Goal: Navigation & Orientation: Find specific page/section

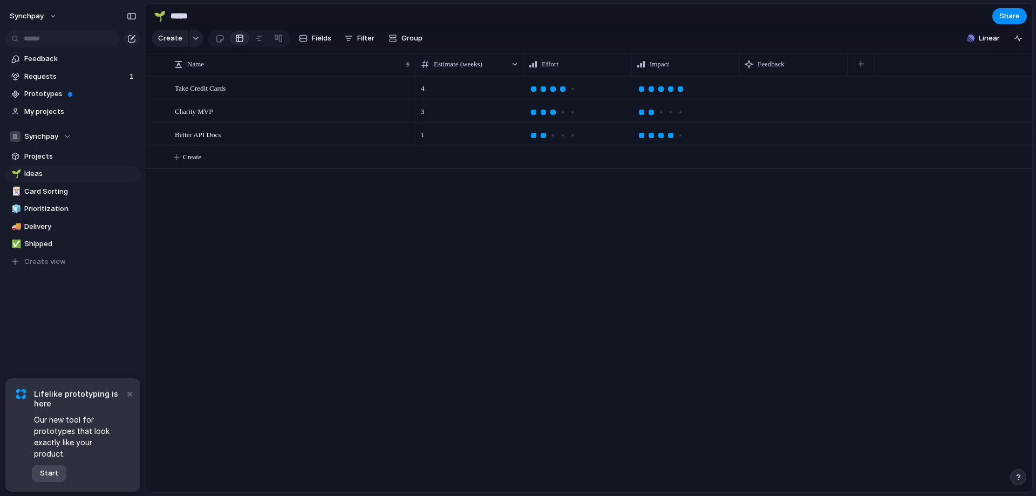
click at [57, 474] on span "Start" at bounding box center [49, 473] width 18 height 11
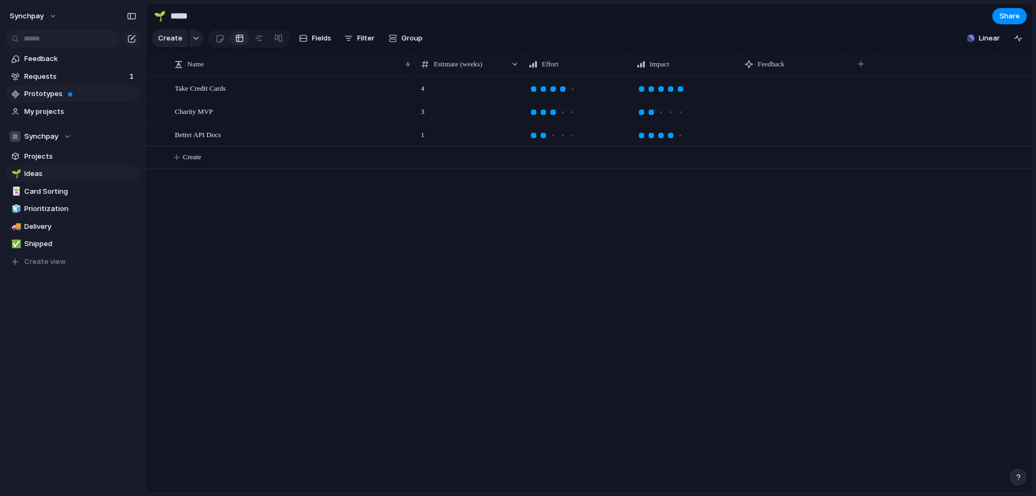
click at [76, 95] on span "Prototypes" at bounding box center [80, 94] width 112 height 11
click at [1015, 42] on div "button" at bounding box center [1018, 38] width 9 height 9
click at [1016, 43] on div "button" at bounding box center [1018, 38] width 9 height 9
click at [35, 16] on span "synchpay" at bounding box center [27, 16] width 34 height 11
click at [54, 37] on li "Settings" at bounding box center [53, 40] width 90 height 17
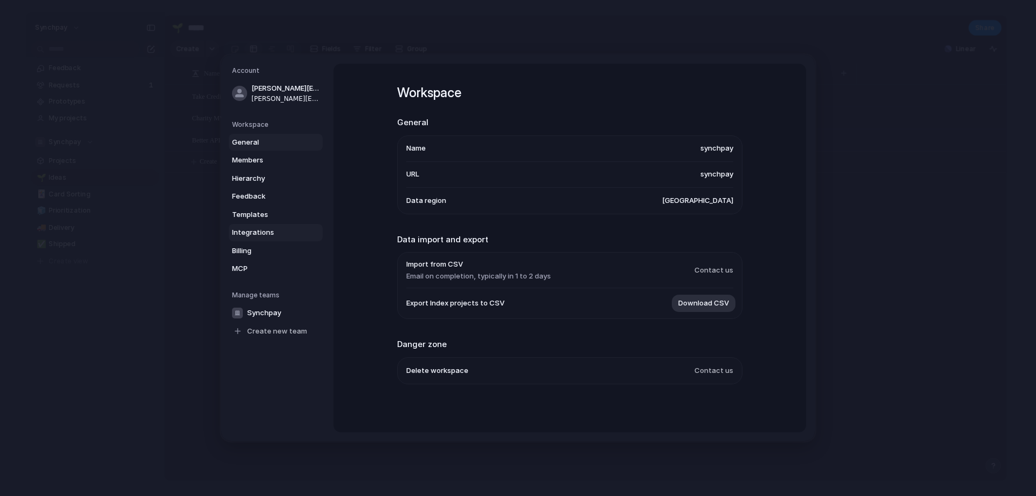
click at [288, 226] on link "Integrations" at bounding box center [276, 232] width 94 height 17
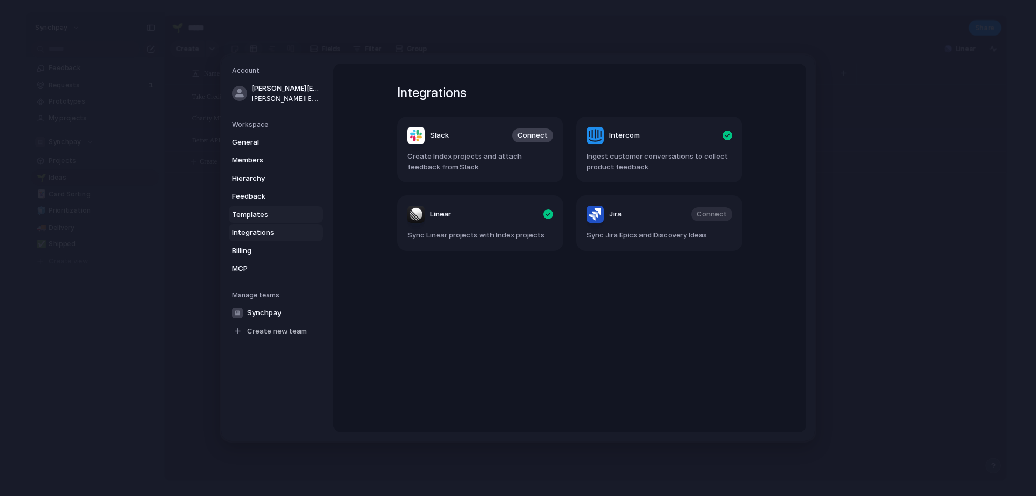
click at [281, 211] on span "Templates" at bounding box center [266, 214] width 69 height 11
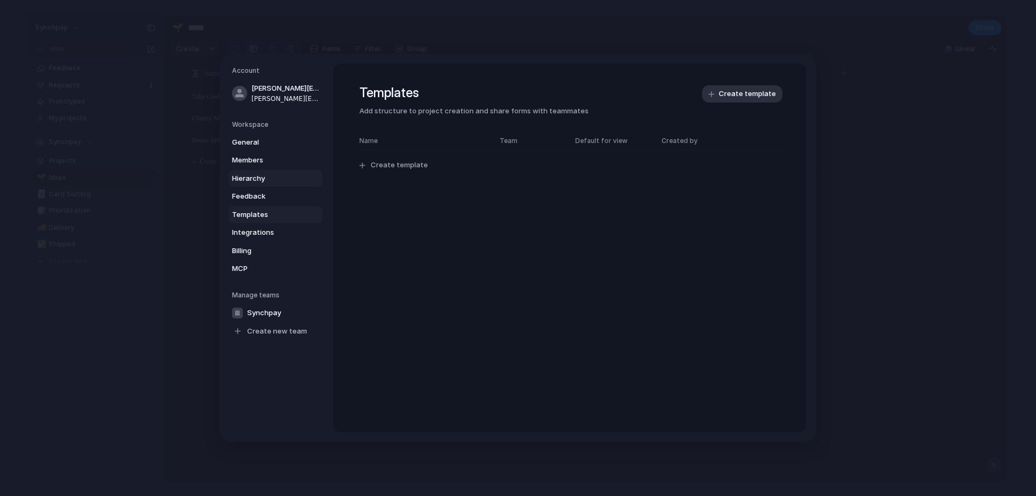
click at [270, 176] on span "Hierarchy" at bounding box center [266, 178] width 69 height 11
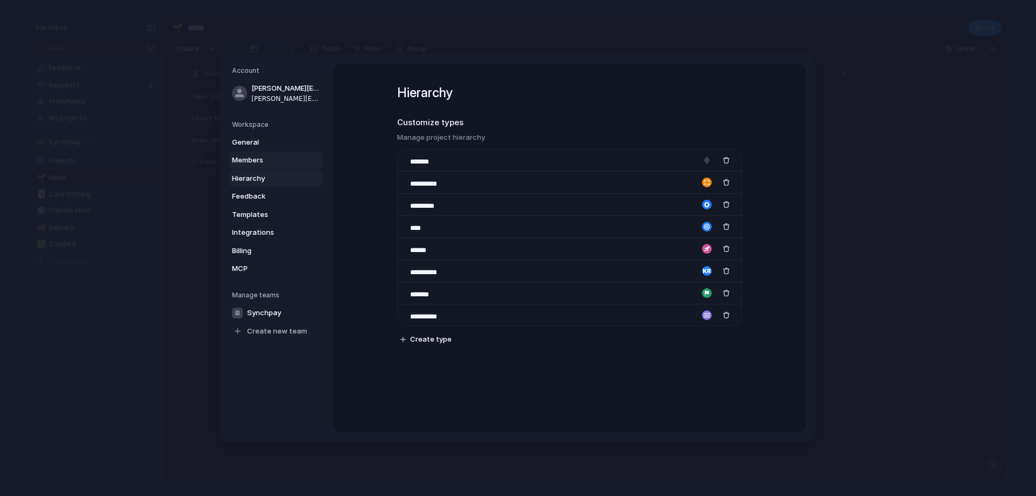
click at [281, 158] on span "Members" at bounding box center [266, 160] width 69 height 11
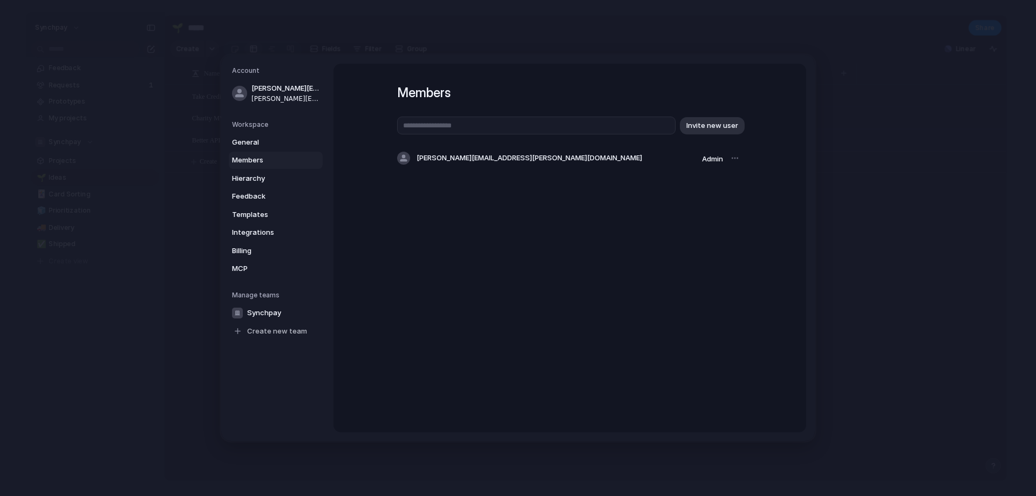
click at [304, 133] on div "Workspace General Members Hierarchy Feedback Templates Integrations Billing MCP" at bounding box center [277, 199] width 91 height 158
click at [266, 143] on span "General" at bounding box center [266, 142] width 69 height 11
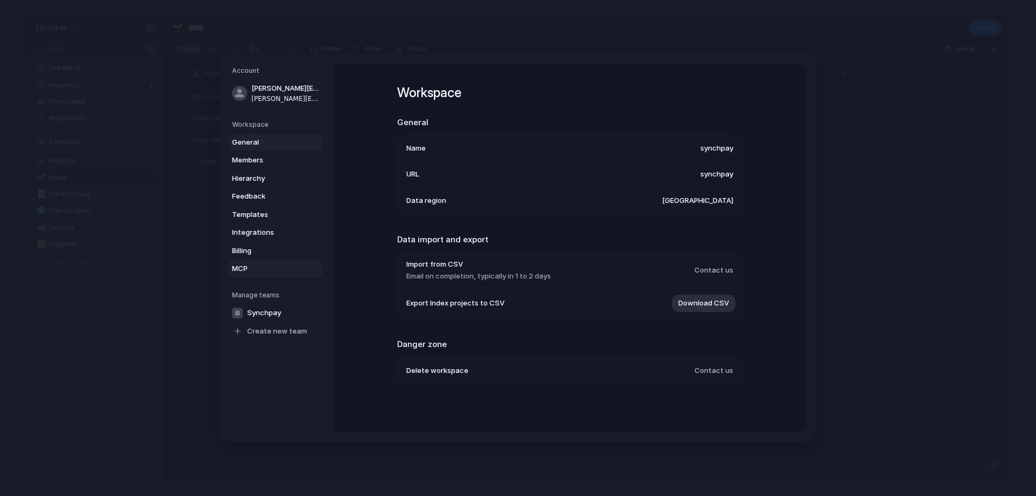
click at [265, 262] on link "MCP" at bounding box center [276, 268] width 94 height 17
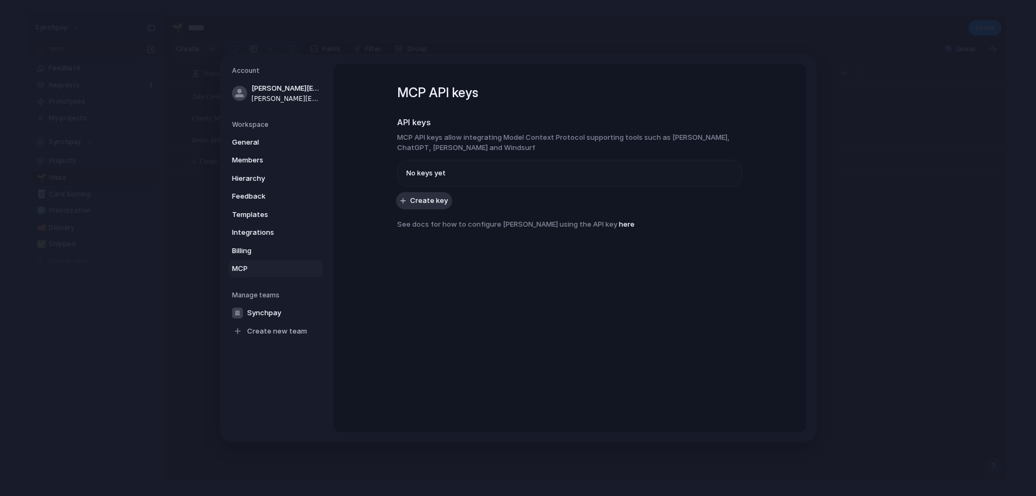
click at [319, 240] on nav "Account [PERSON_NAME][EMAIL_ADDRESS][PERSON_NAME][DOMAIN_NAME] [PERSON_NAME][DO…" at bounding box center [277, 248] width 112 height 386
click at [295, 248] on span "Billing" at bounding box center [266, 251] width 69 height 11
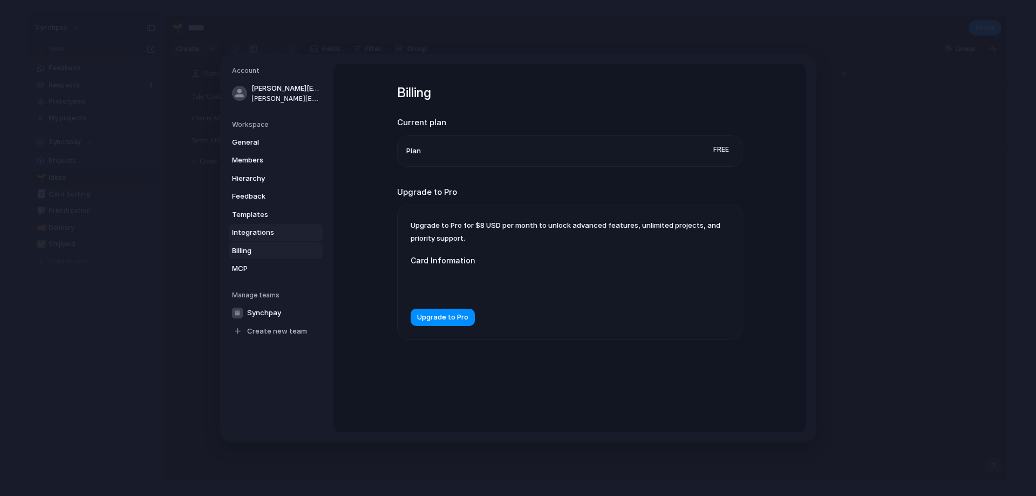
click at [296, 230] on span "Integrations" at bounding box center [266, 232] width 69 height 11
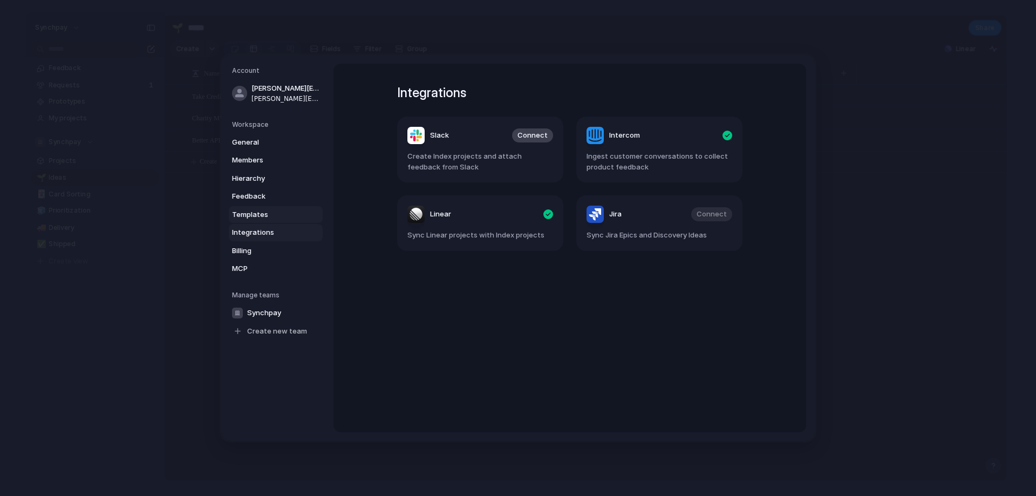
click at [282, 212] on span "Templates" at bounding box center [266, 214] width 69 height 11
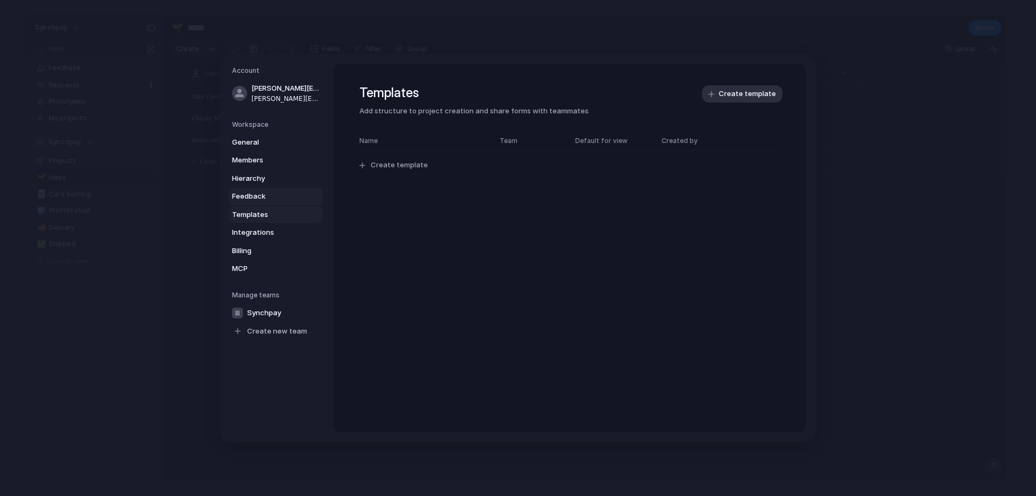
click at [261, 194] on span "Feedback" at bounding box center [266, 196] width 69 height 11
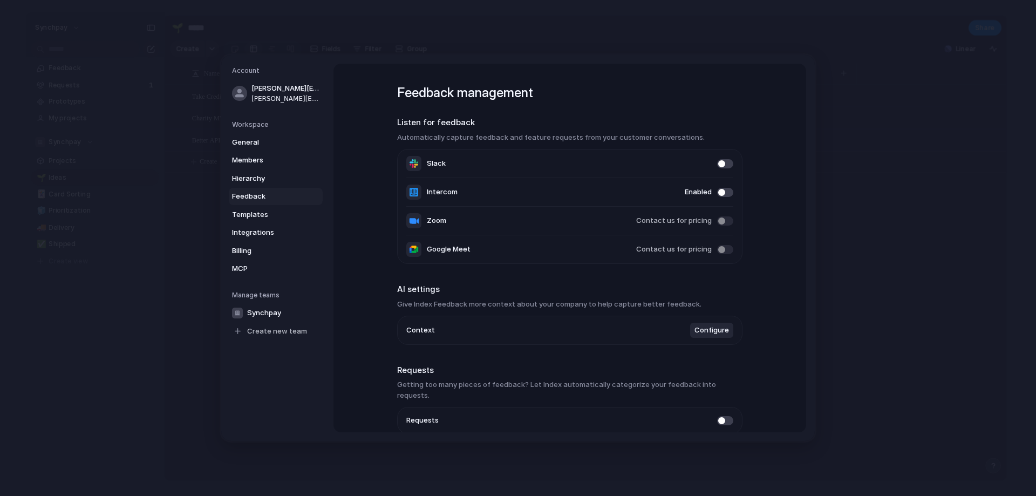
click at [724, 220] on span at bounding box center [725, 220] width 16 height 9
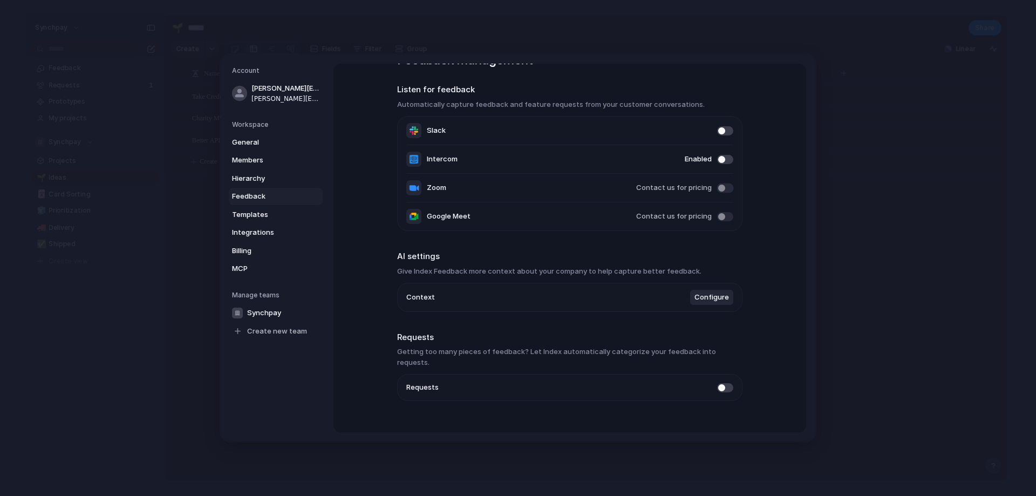
scroll to position [40, 0]
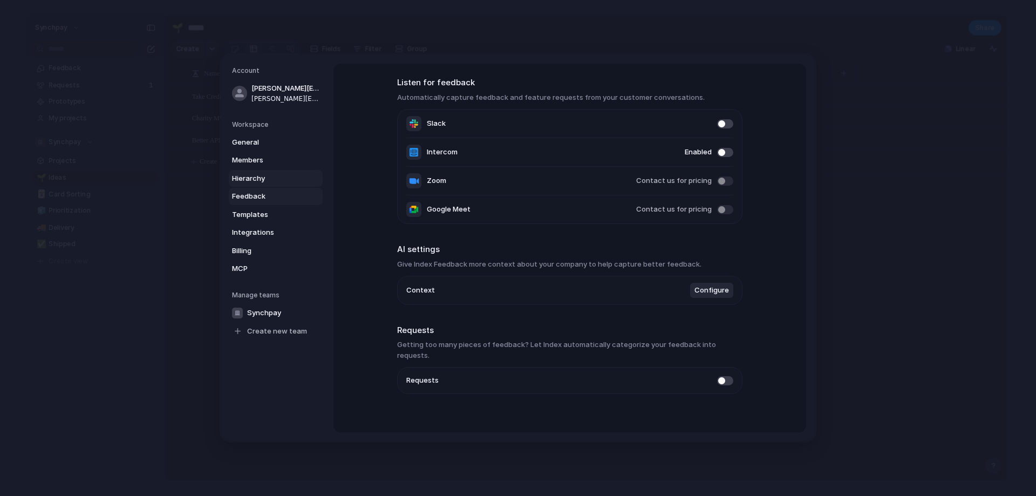
click at [268, 178] on span "Hierarchy" at bounding box center [266, 178] width 69 height 11
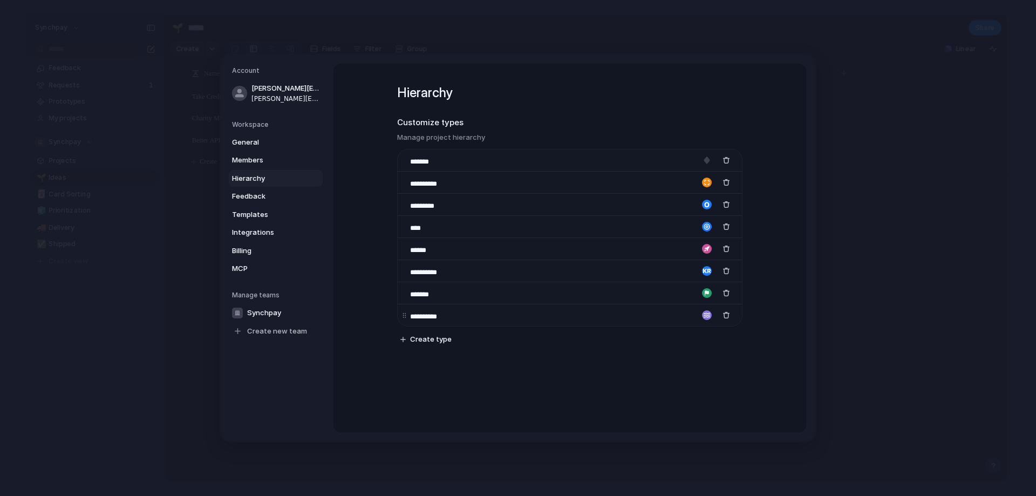
drag, startPoint x: 649, startPoint y: 168, endPoint x: 486, endPoint y: 319, distance: 221.9
click at [640, 207] on div "**********" at bounding box center [570, 237] width 344 height 177
click at [423, 338] on span "Create type" at bounding box center [431, 339] width 42 height 11
click at [726, 337] on div "button" at bounding box center [727, 338] width 8 height 8
drag, startPoint x: 403, startPoint y: 202, endPoint x: 400, endPoint y: 281, distance: 78.9
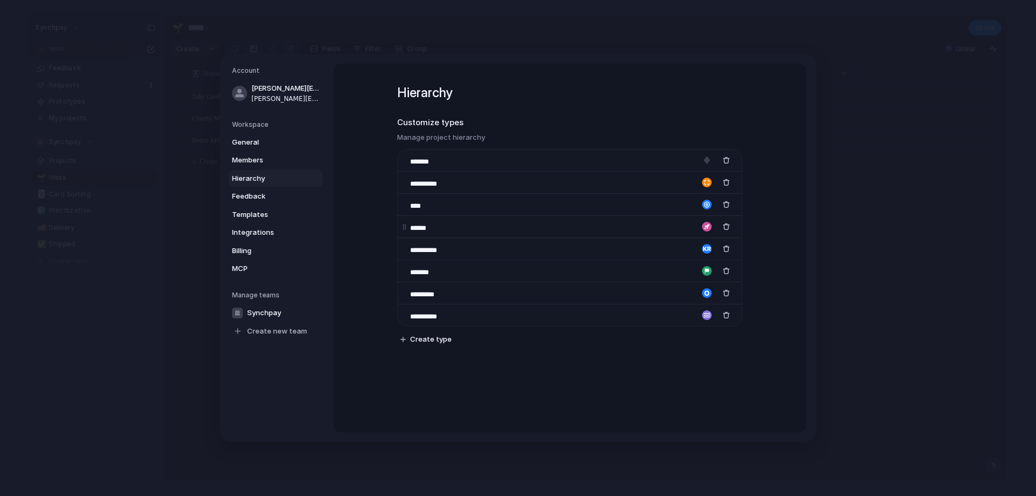
drag, startPoint x: 400, startPoint y: 268, endPoint x: 404, endPoint y: 234, distance: 33.7
click at [404, 234] on div "**********" at bounding box center [570, 237] width 344 height 177
drag, startPoint x: 402, startPoint y: 208, endPoint x: 409, endPoint y: 219, distance: 13.2
click at [404, 240] on div "**********" at bounding box center [570, 237] width 344 height 177
drag, startPoint x: 402, startPoint y: 205, endPoint x: 408, endPoint y: 279, distance: 74.2
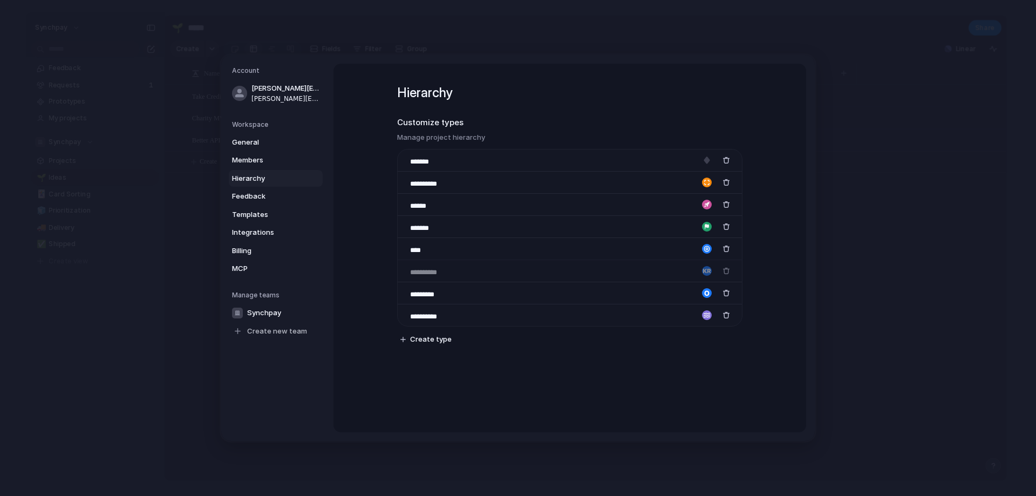
drag, startPoint x: 403, startPoint y: 227, endPoint x: 406, endPoint y: 280, distance: 53.5
drag, startPoint x: 403, startPoint y: 226, endPoint x: 405, endPoint y: 291, distance: 65.3
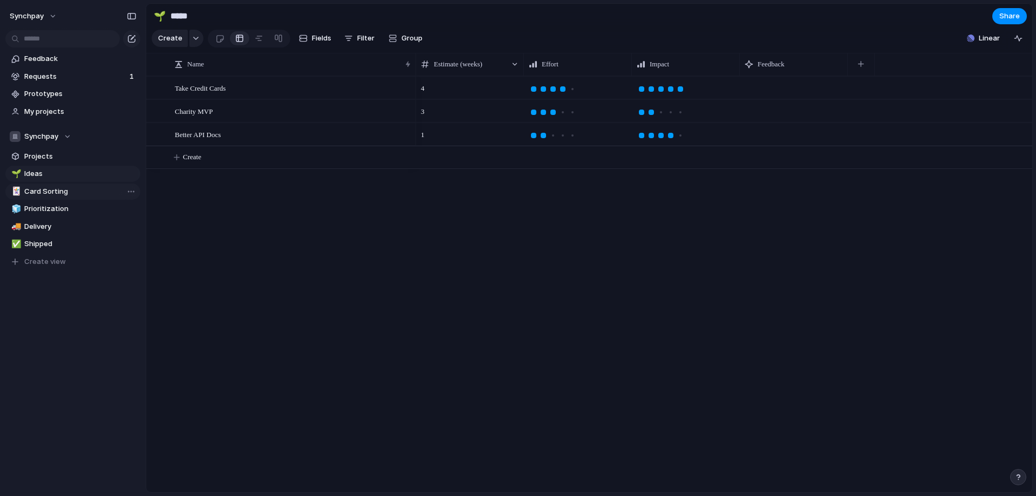
click at [74, 189] on span "Card Sorting" at bounding box center [80, 191] width 112 height 11
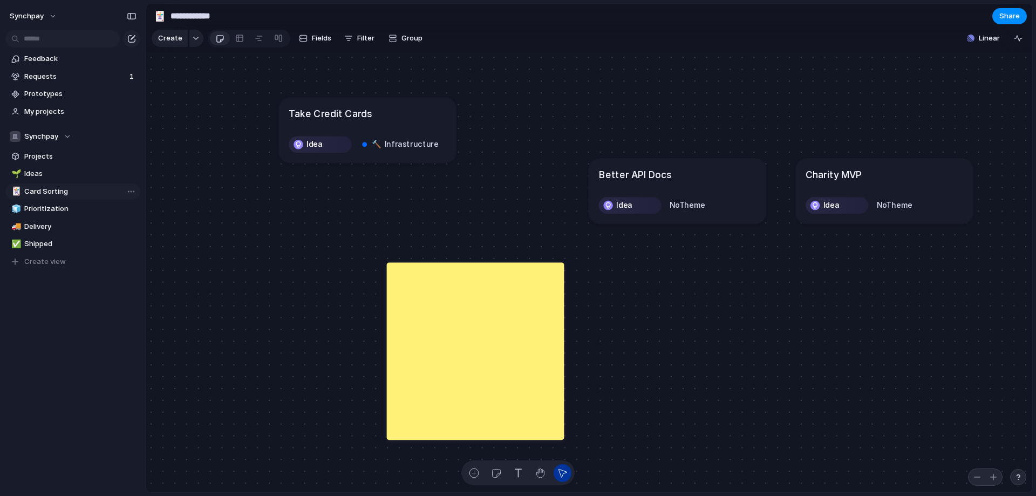
click at [74, 195] on span "Card Sorting" at bounding box center [80, 191] width 112 height 11
click at [77, 209] on span "Prioritization" at bounding box center [80, 208] width 112 height 11
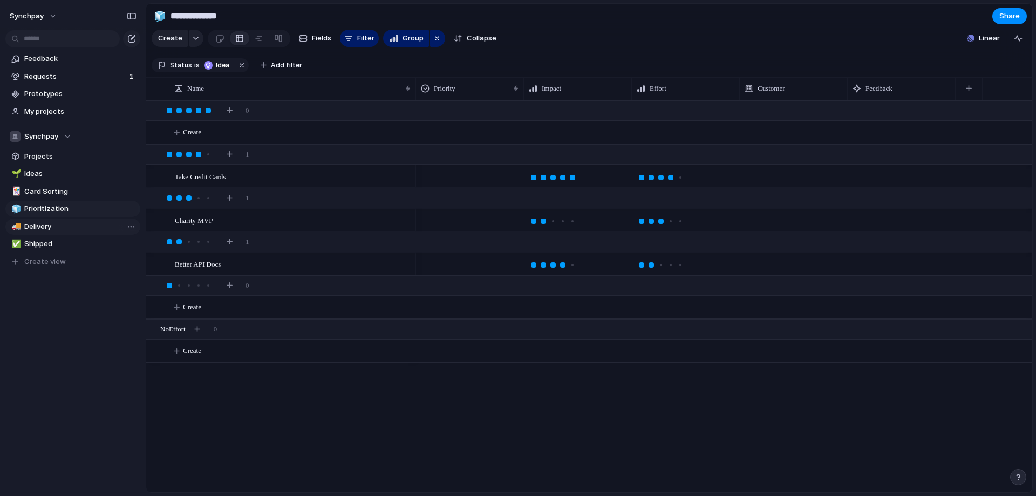
click at [55, 225] on span "Delivery" at bounding box center [80, 226] width 112 height 11
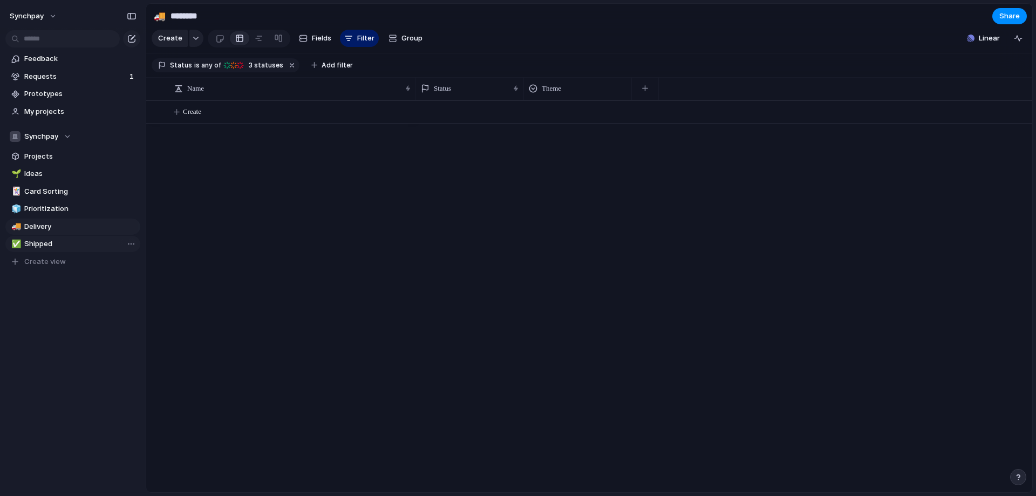
click at [62, 241] on span "Shipped" at bounding box center [80, 244] width 112 height 11
type input "*******"
click at [66, 158] on span "Projects" at bounding box center [80, 156] width 112 height 11
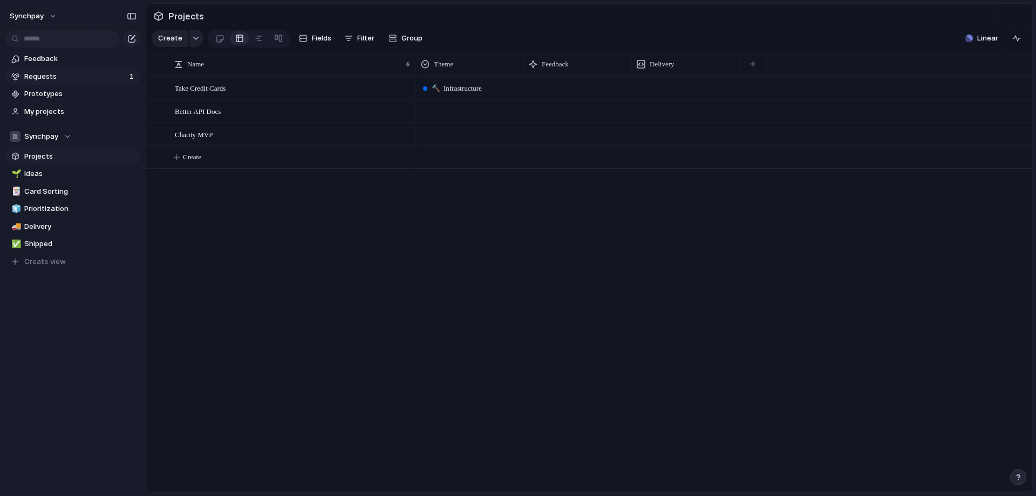
click at [63, 78] on span "Requests" at bounding box center [75, 76] width 102 height 11
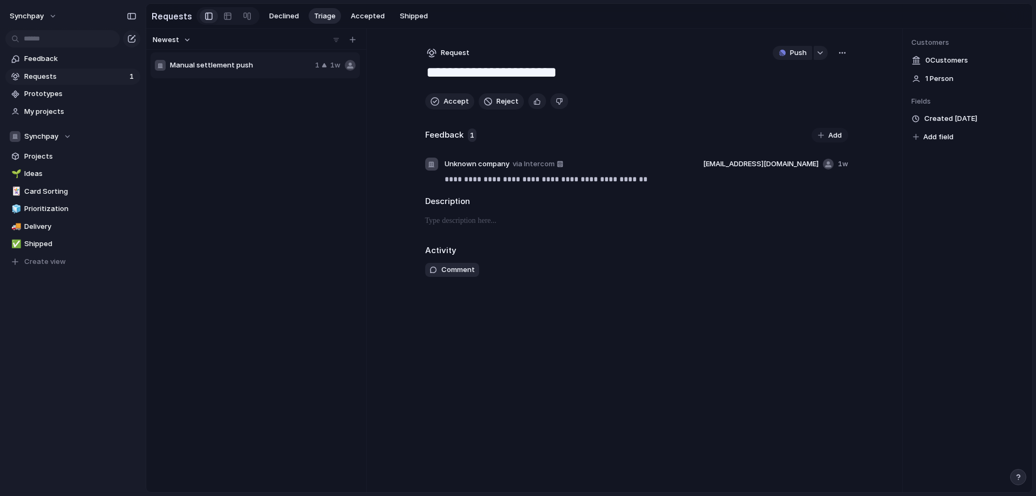
click at [228, 70] on span "Manual settlement push" at bounding box center [240, 65] width 141 height 11
click at [860, 51] on div "**********" at bounding box center [637, 261] width 458 height 464
click at [845, 57] on div "button" at bounding box center [842, 53] width 9 height 9
click at [56, 63] on div "Copy link Merge Move to [GEOGRAPHIC_DATA]" at bounding box center [518, 248] width 1036 height 496
click at [59, 54] on span "Feedback" at bounding box center [80, 58] width 112 height 11
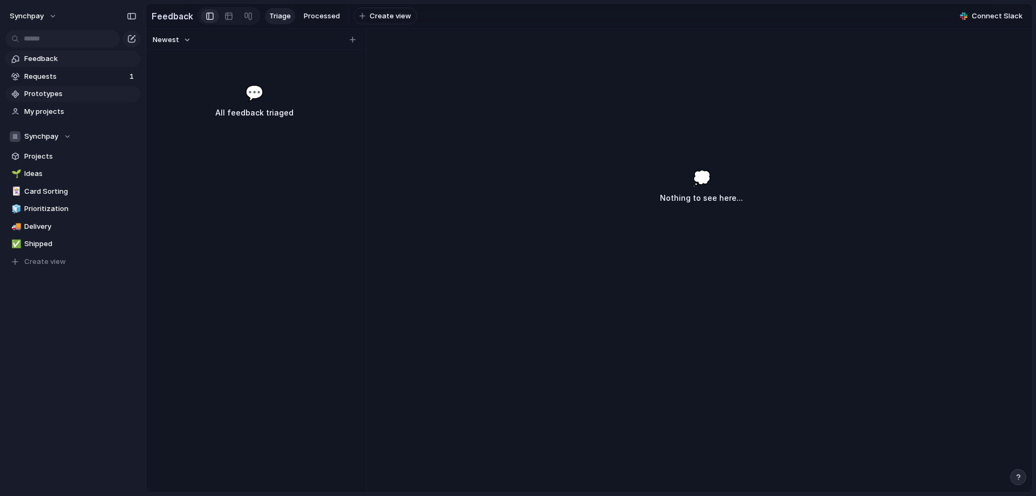
click at [53, 94] on span "Prototypes" at bounding box center [80, 94] width 112 height 11
click at [52, 159] on span "Projects" at bounding box center [80, 156] width 112 height 11
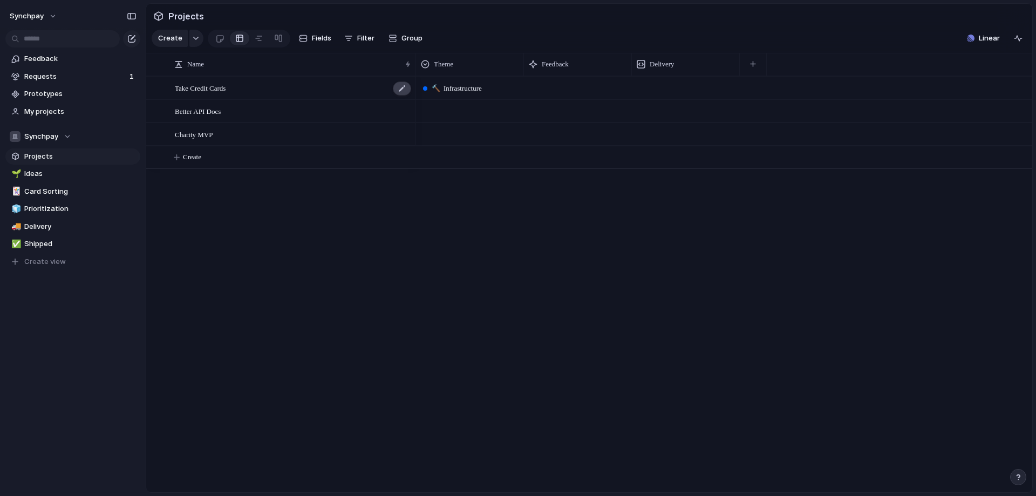
click at [400, 96] on div at bounding box center [402, 89] width 18 height 14
click at [195, 97] on textarea "**********" at bounding box center [291, 97] width 233 height 12
click at [186, 99] on div "Take Credit Cards" at bounding box center [294, 88] width 238 height 22
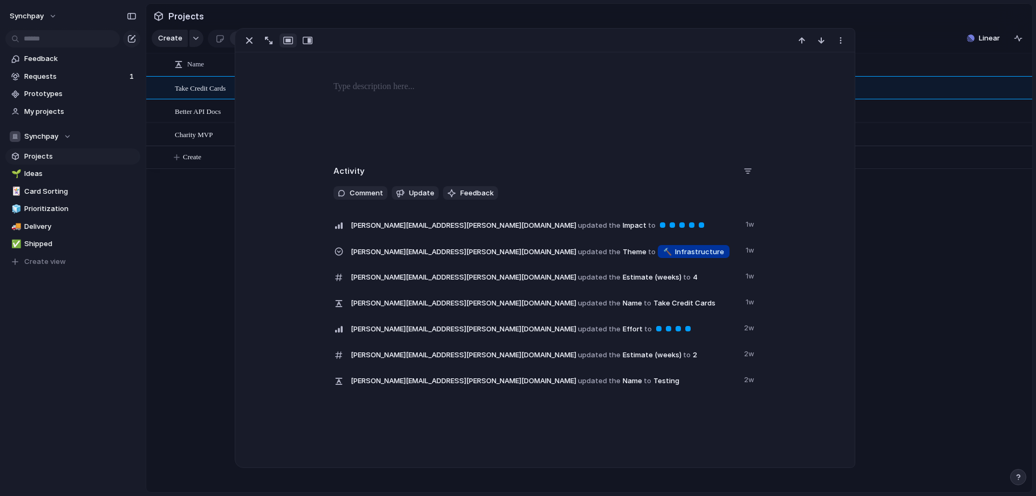
scroll to position [210, 0]
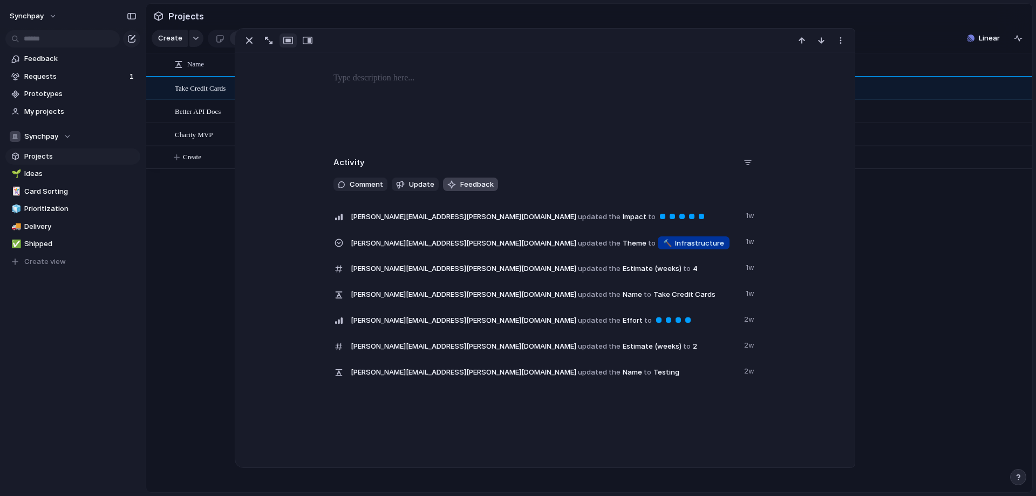
click at [460, 188] on span "Feedback" at bounding box center [476, 184] width 33 height 11
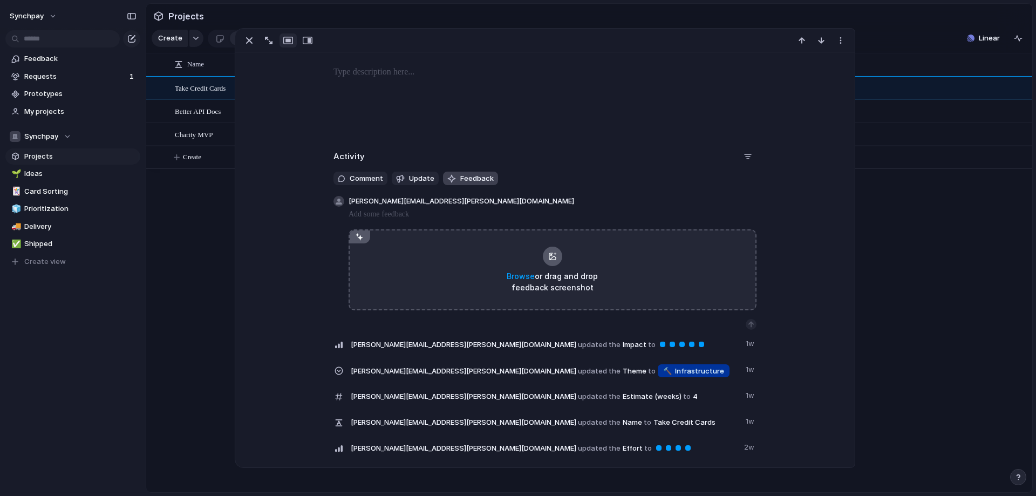
scroll to position [220, 0]
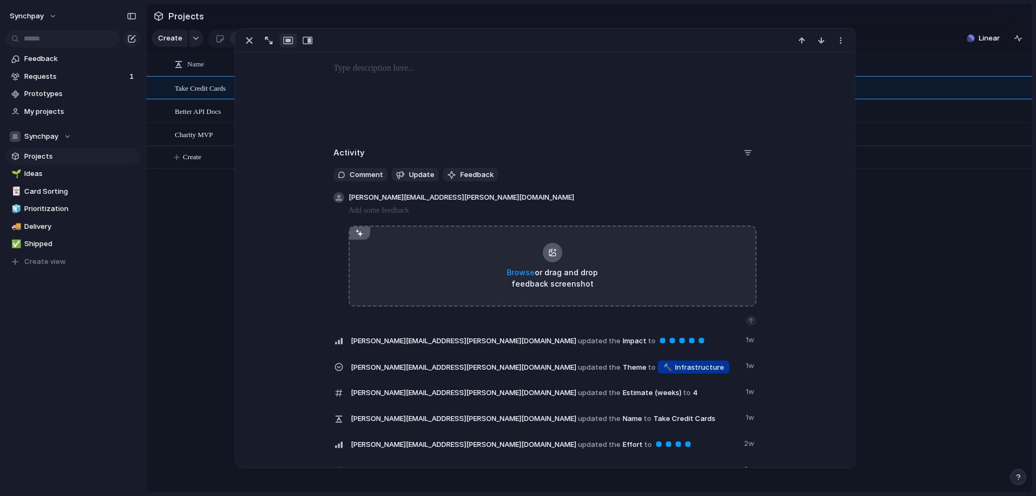
click at [564, 208] on p at bounding box center [553, 210] width 408 height 13
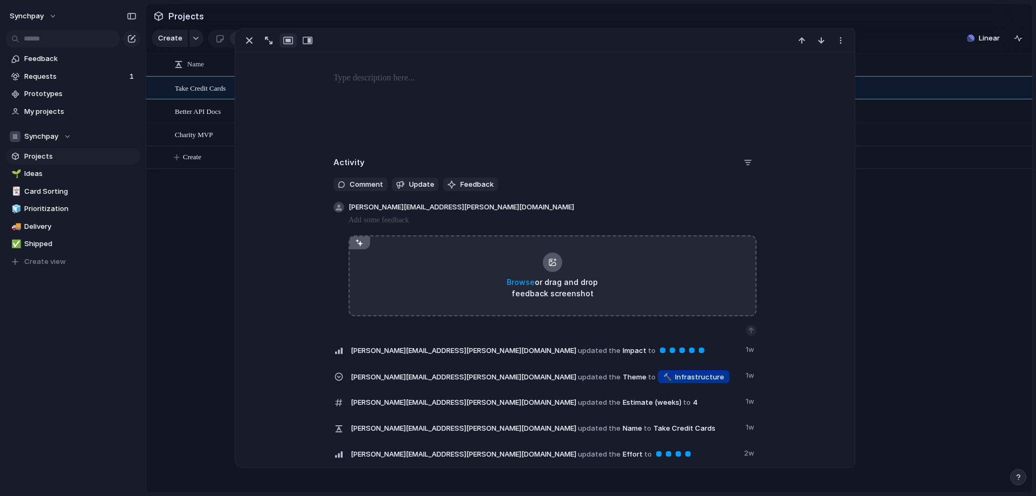
click at [542, 105] on div at bounding box center [544, 106] width 593 height 69
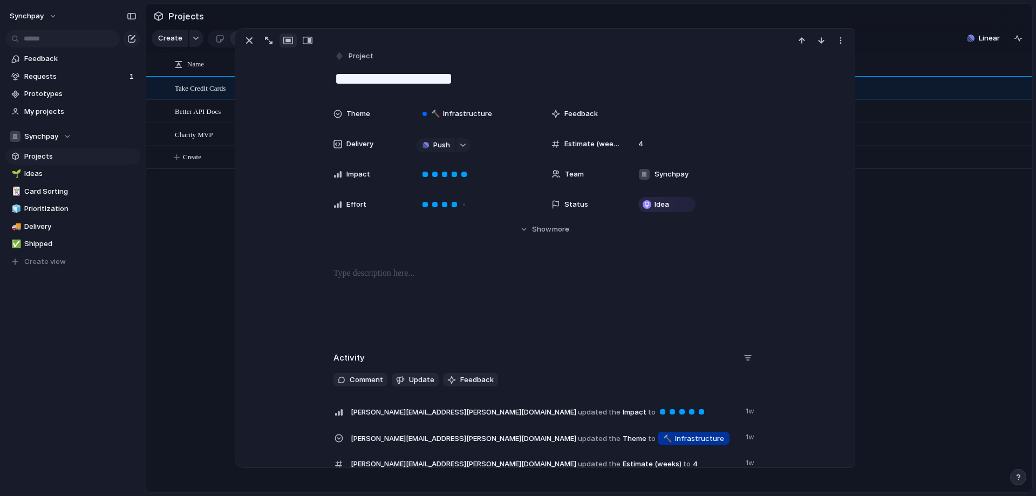
scroll to position [0, 0]
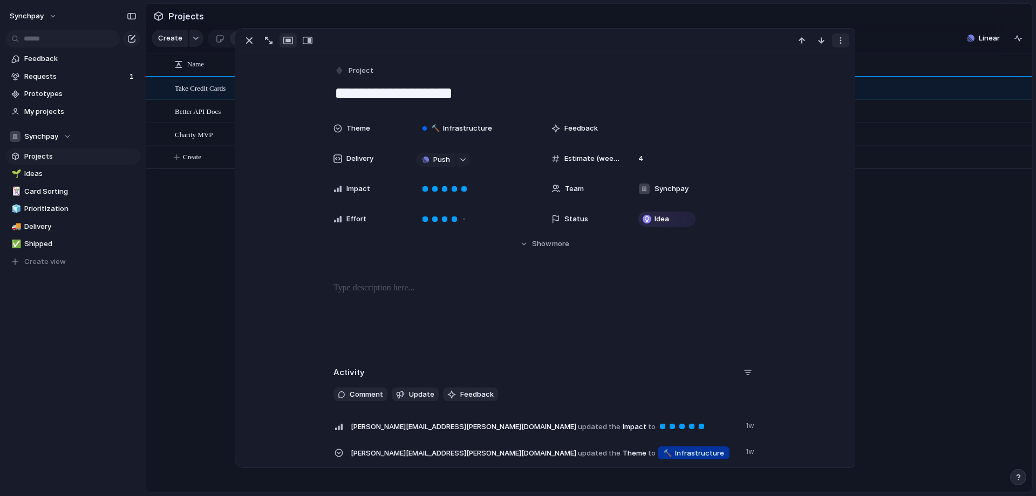
click at [833, 43] on button "button" at bounding box center [840, 40] width 17 height 14
click at [462, 281] on div "Mark as duplicate Delete" at bounding box center [518, 248] width 1036 height 496
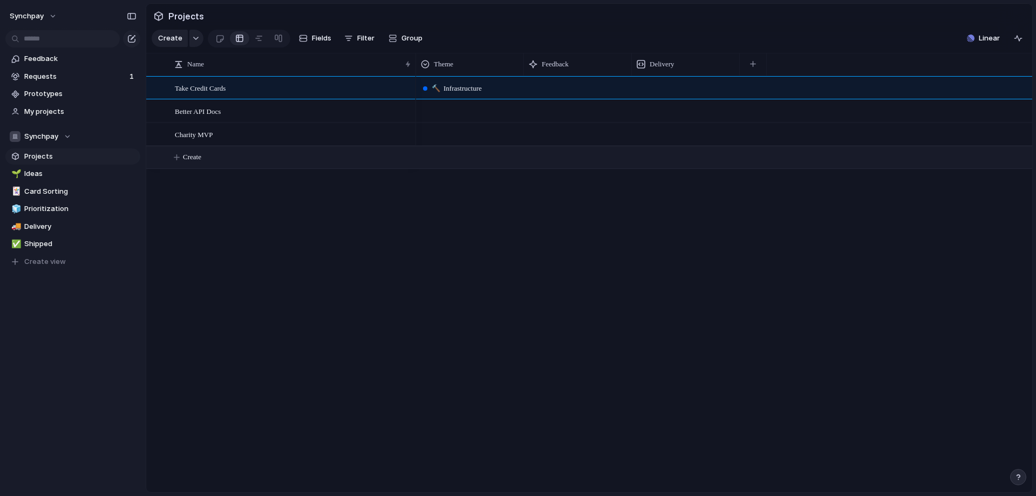
click at [954, 159] on button "Create" at bounding box center [603, 157] width 892 height 22
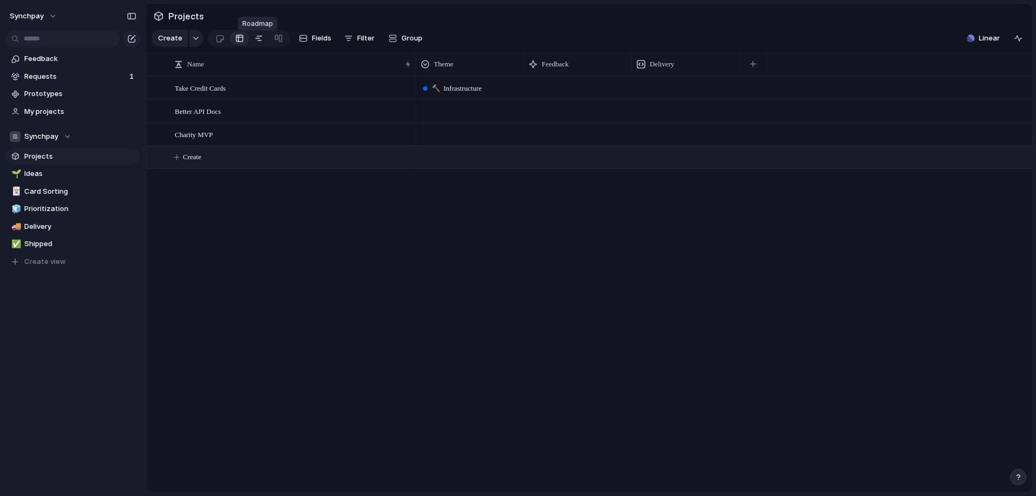
click at [258, 45] on div at bounding box center [259, 38] width 9 height 17
click at [237, 42] on div at bounding box center [239, 38] width 9 height 17
